Goal: Contribute content

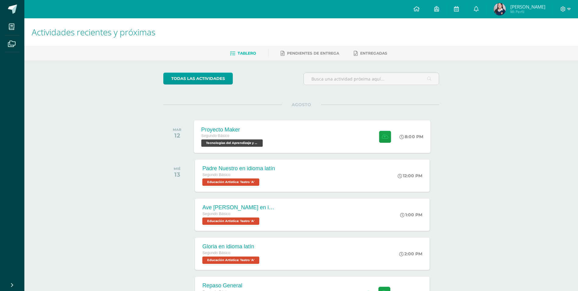
click at [293, 123] on div "Proyecto Maker Segundo Básico Tecnologías del Aprendizaje y la Comunicación 'A'…" at bounding box center [312, 136] width 237 height 33
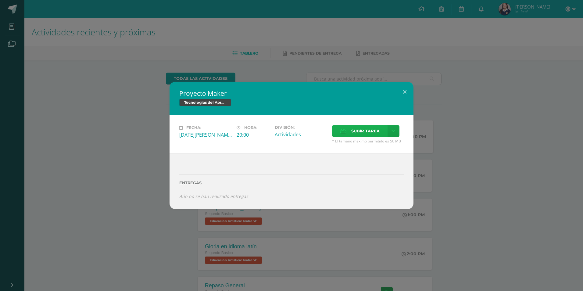
click at [349, 130] on label "Subir tarea" at bounding box center [359, 131] width 55 height 12
click at [0, 0] on input "Subir tarea" at bounding box center [0, 0] width 0 height 0
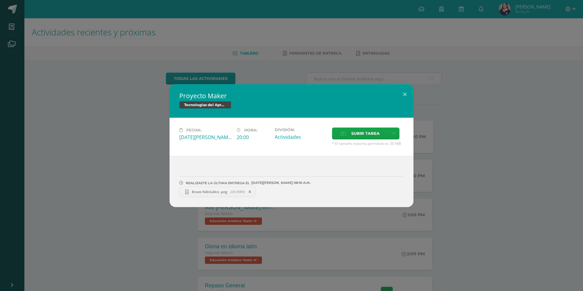
click at [492, 204] on div "Proyecto Maker Tecnologías del Aprendizaje y la Comunicación Fecha: [DATE][PERS…" at bounding box center [291, 145] width 578 height 123
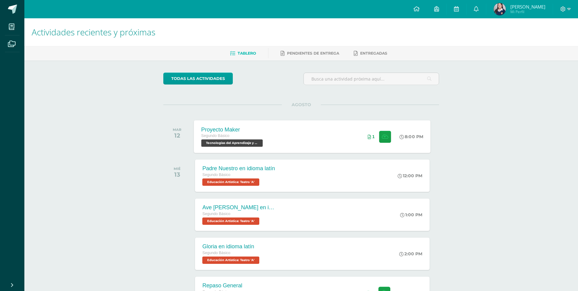
click at [299, 120] on div "[DATE] Proyecto Maker Segundo Básico Tecnologías del Aprendizaje y la Comunicac…" at bounding box center [301, 137] width 276 height 34
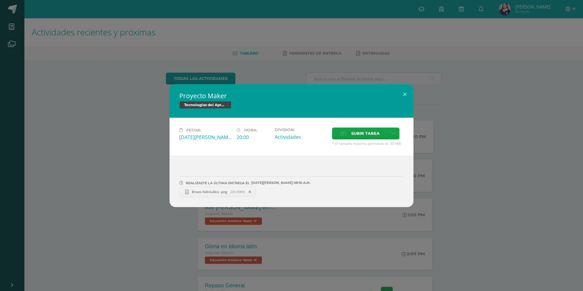
click at [249, 189] on span at bounding box center [250, 191] width 10 height 7
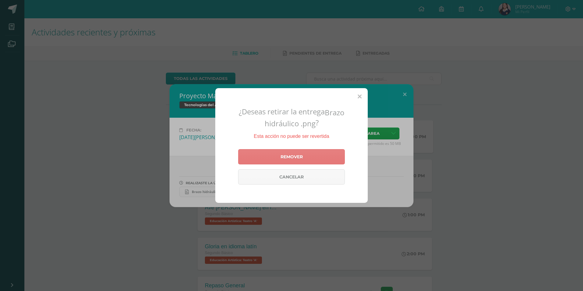
click at [298, 155] on link "Remover" at bounding box center [291, 156] width 107 height 15
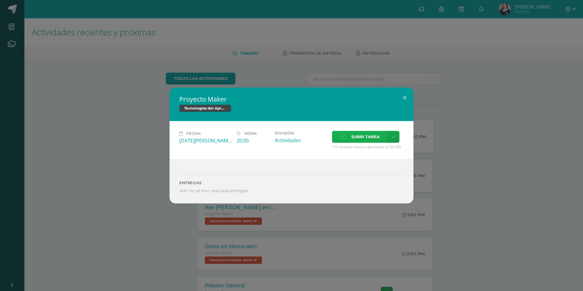
click at [343, 136] on icon at bounding box center [343, 137] width 6 height 4
click at [0, 0] on input "Subir tarea" at bounding box center [0, 0] width 0 height 0
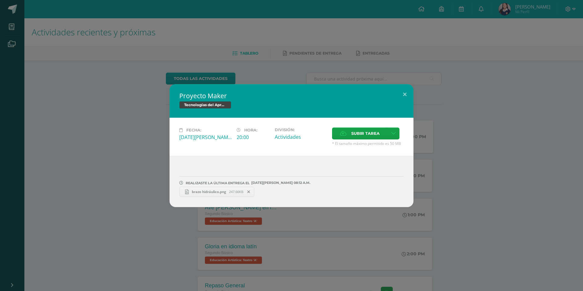
click at [232, 187] on link "brazo hidráulico.png 247.66KB" at bounding box center [216, 192] width 75 height 10
click at [95, 60] on div "Proyecto Maker Tecnologías del Aprendizaje y la Comunicación Fecha: [DATE][PERS…" at bounding box center [291, 145] width 583 height 291
